Goal: Find specific page/section

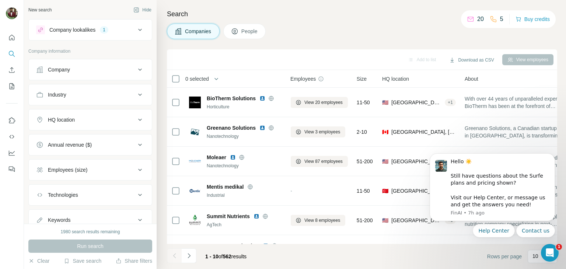
scroll to position [0, 6]
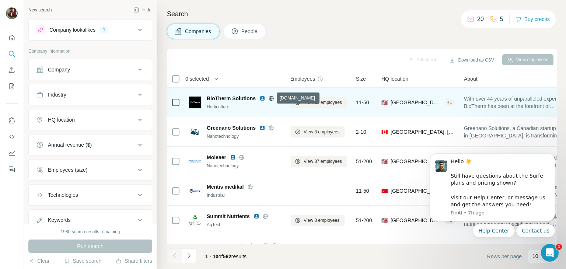
click at [269, 98] on icon at bounding box center [271, 99] width 6 height 6
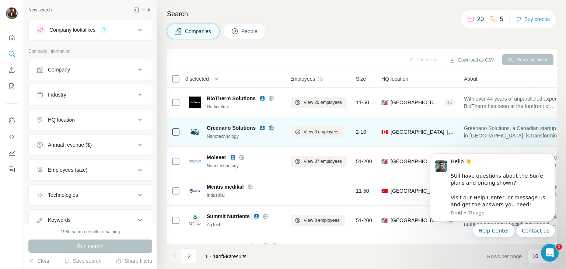
click at [273, 127] on icon at bounding box center [271, 128] width 6 height 6
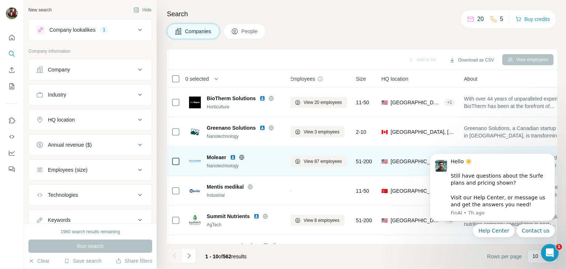
click at [243, 158] on icon at bounding box center [242, 157] width 2 height 5
